Goal: Find contact information: Find contact information

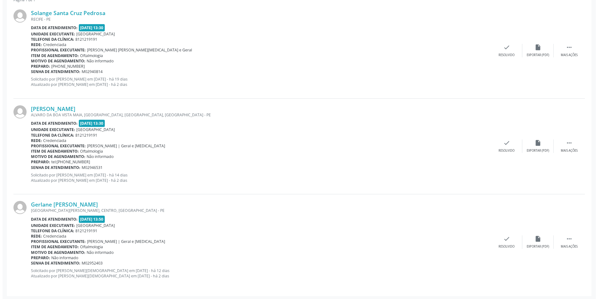
scroll to position [187, 0]
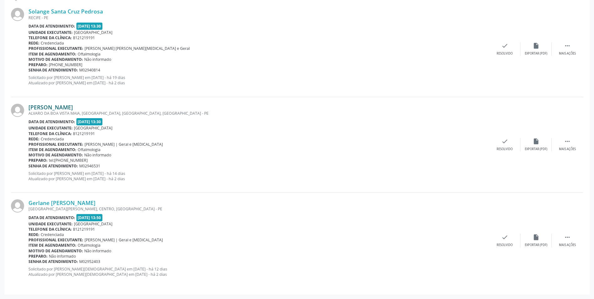
click at [65, 107] on link "[PERSON_NAME]" at bounding box center [50, 107] width 44 height 7
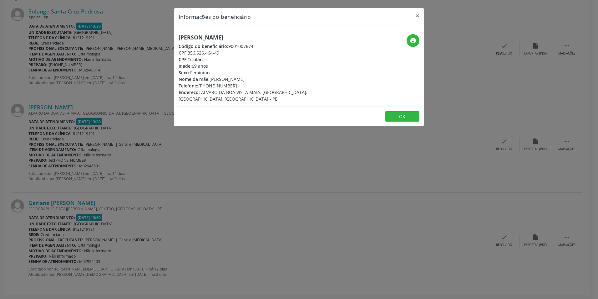
drag, startPoint x: 234, startPoint y: 86, endPoint x: 199, endPoint y: 88, distance: 34.5
click at [199, 88] on div "Telefone: [PHONE_NUMBER]" at bounding box center [258, 85] width 158 height 7
copy div "[PHONE_NUMBER]"
drag, startPoint x: 237, startPoint y: 38, endPoint x: 180, endPoint y: 38, distance: 57.0
click at [180, 38] on h5 "[PERSON_NAME]" at bounding box center [258, 37] width 158 height 7
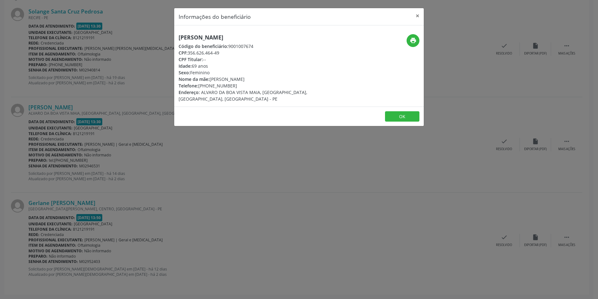
copy h5 "[PERSON_NAME]"
drag, startPoint x: 225, startPoint y: 55, endPoint x: 189, endPoint y: 54, distance: 36.0
click at [189, 54] on div "CPF: 356.626.464-49" at bounding box center [258, 52] width 158 height 7
copy div "356.626.464-49"
